Goal: Task Accomplishment & Management: Use online tool/utility

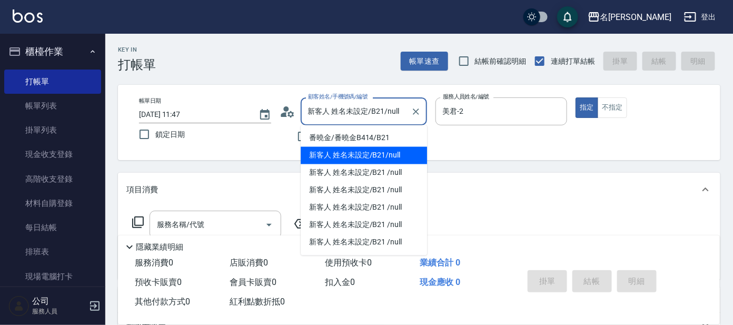
click at [333, 103] on input "新客人 姓名未設定/B21/null" at bounding box center [355, 111] width 101 height 18
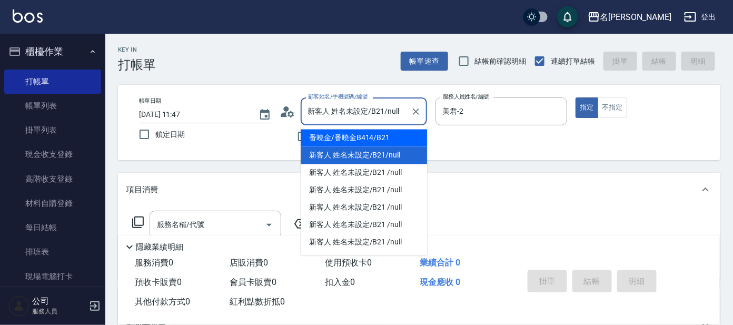
drag, startPoint x: 351, startPoint y: 135, endPoint x: 357, endPoint y: 135, distance: 5.3
click at [352, 135] on li "番曉金/番曉金B414/B21" at bounding box center [364, 138] width 126 height 17
type input "番曉金/番曉金B414/B21"
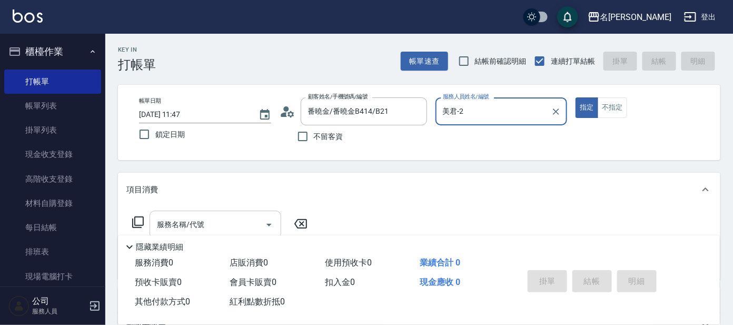
click at [229, 224] on input "服務名稱/代號" at bounding box center [207, 224] width 106 height 18
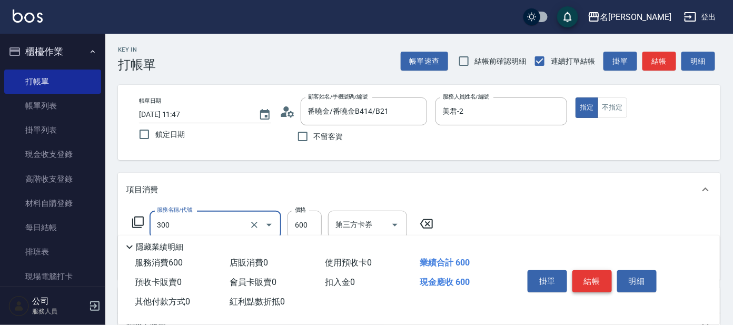
type input "剪髮 講師級設計師(300)"
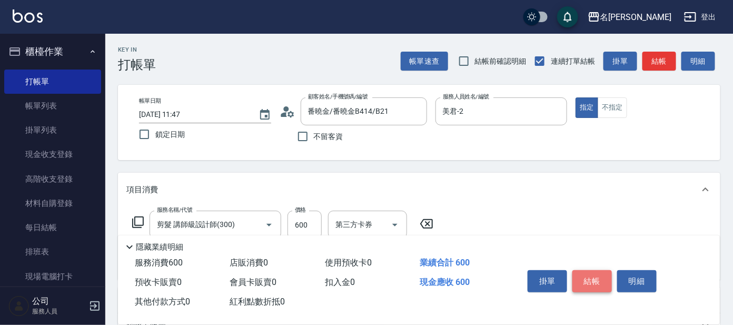
click at [589, 278] on button "結帳" at bounding box center [592, 281] width 40 height 22
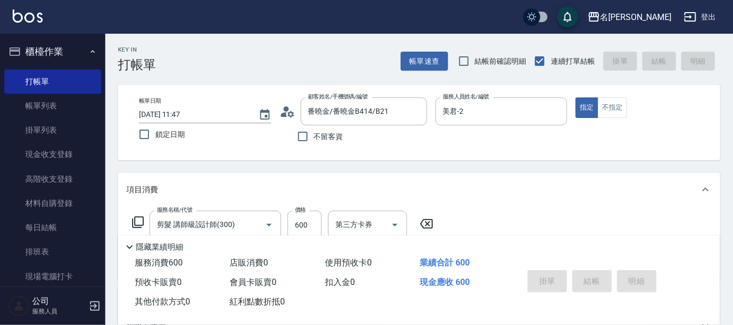
type input "[DATE] 12:20"
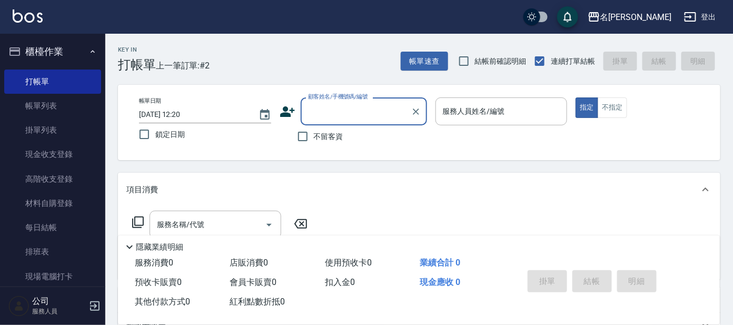
click at [591, 267] on div "掛單 結帳 明細" at bounding box center [592, 282] width 137 height 33
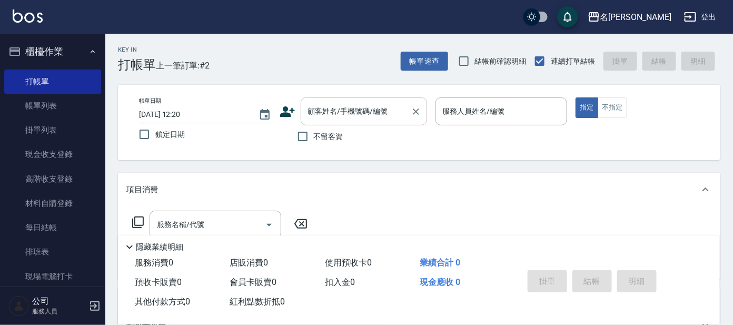
click at [383, 122] on div "顧客姓名/手機號碼/編號" at bounding box center [364, 111] width 126 height 28
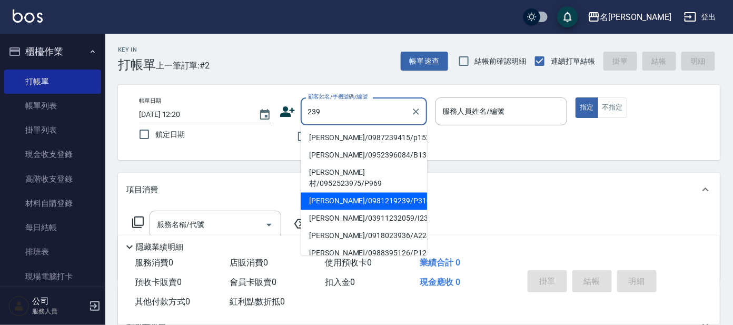
click at [306, 113] on input "239" at bounding box center [355, 111] width 101 height 18
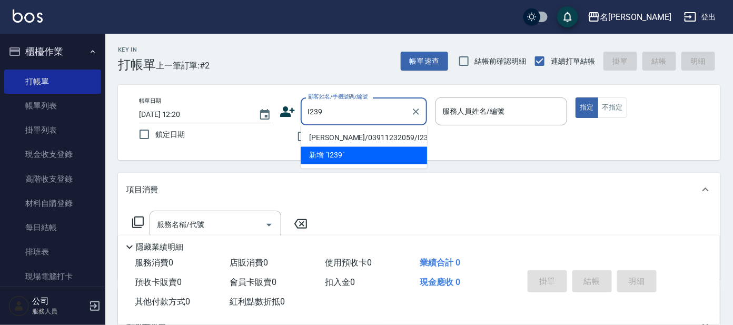
click at [319, 140] on li "[PERSON_NAME]/03911232059/I239" at bounding box center [364, 138] width 126 height 17
type input "[PERSON_NAME]/03911232059/I239"
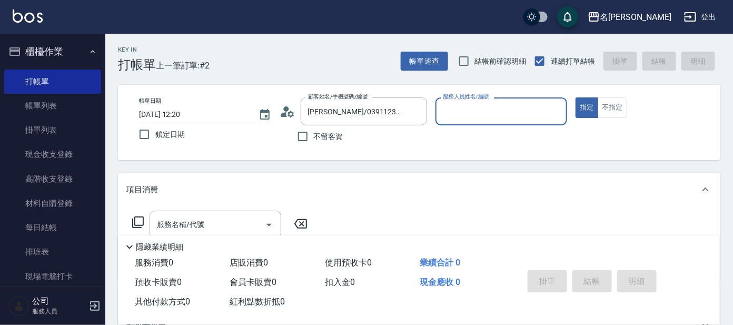
type input "Ada-9"
click at [139, 220] on icon at bounding box center [138, 222] width 13 height 13
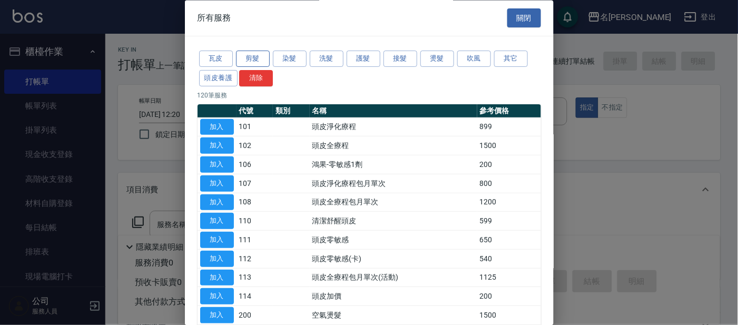
click at [255, 57] on button "剪髮" at bounding box center [253, 59] width 34 height 16
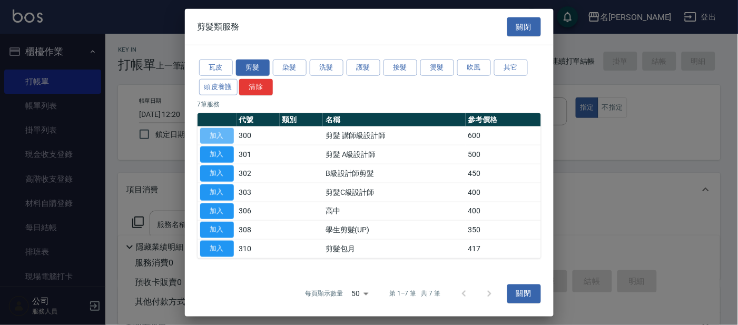
click at [217, 137] on button "加入" at bounding box center [217, 135] width 34 height 16
type input "剪髮 講師級設計師(300)"
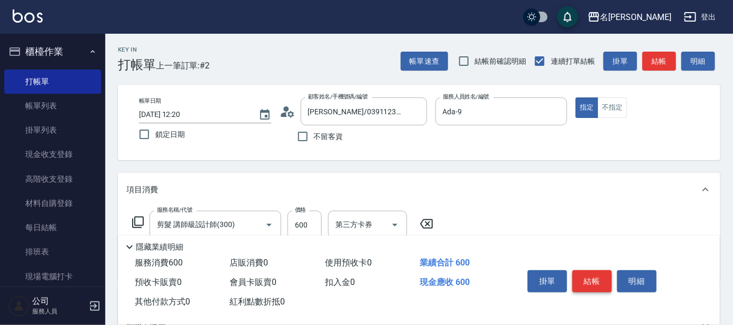
click at [603, 278] on button "結帳" at bounding box center [592, 281] width 40 height 22
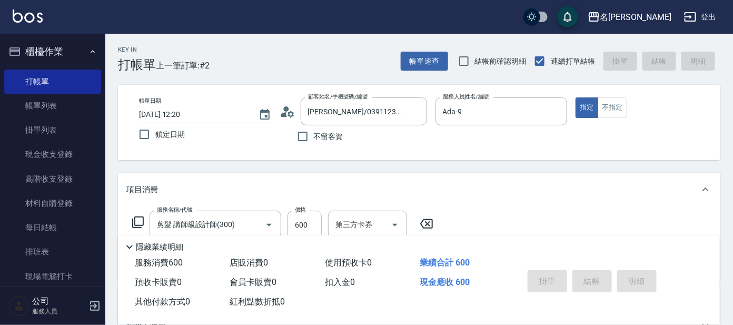
type input "[DATE] 12:40"
